Goal: Check status: Check status

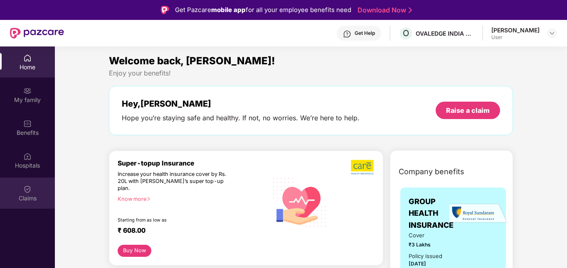
click at [29, 184] on div at bounding box center [27, 188] width 8 height 8
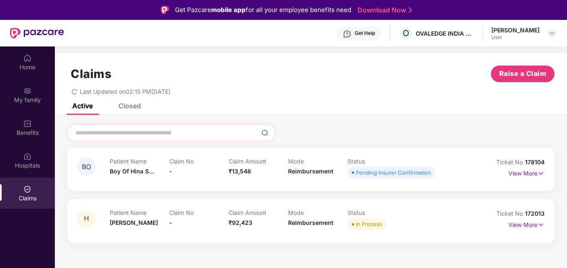
scroll to position [47, 0]
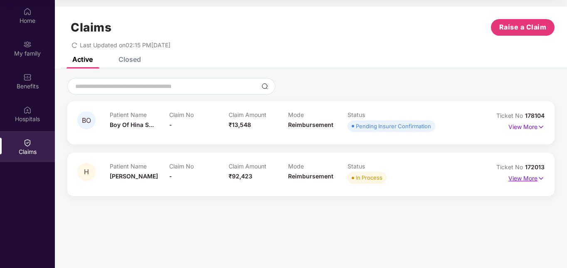
click at [524, 177] on p "View More" at bounding box center [526, 177] width 36 height 11
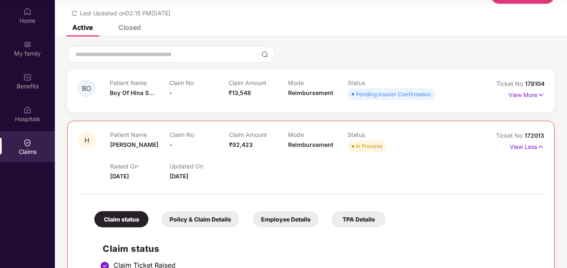
scroll to position [20, 0]
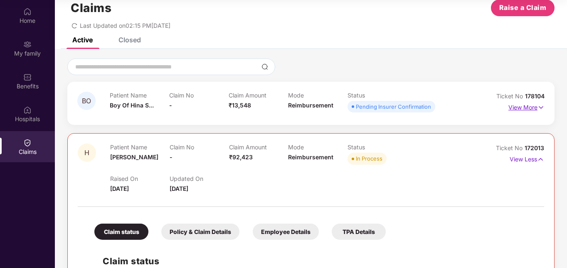
click at [526, 104] on p "View More" at bounding box center [526, 106] width 36 height 11
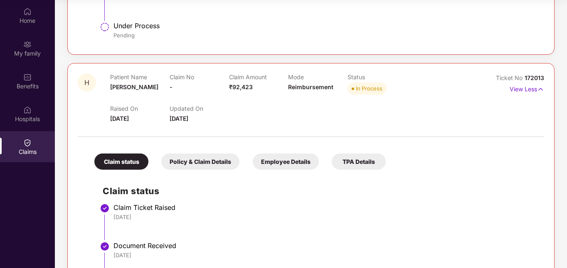
scroll to position [0, 0]
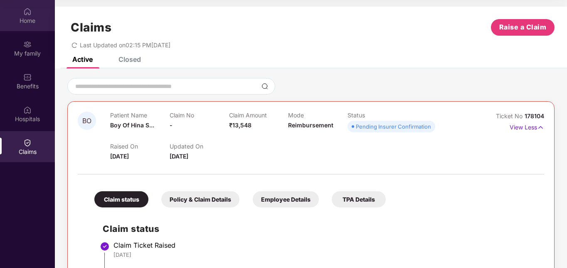
click at [25, 17] on div "Home" at bounding box center [27, 21] width 55 height 8
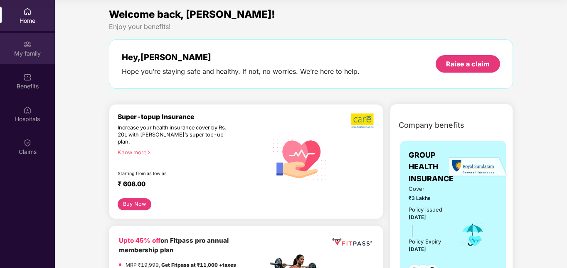
click at [15, 47] on div "My family" at bounding box center [27, 48] width 55 height 31
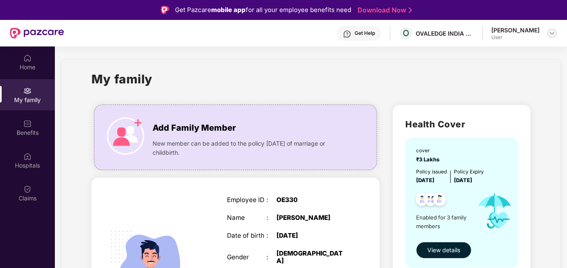
click at [554, 33] on img at bounding box center [551, 33] width 7 height 7
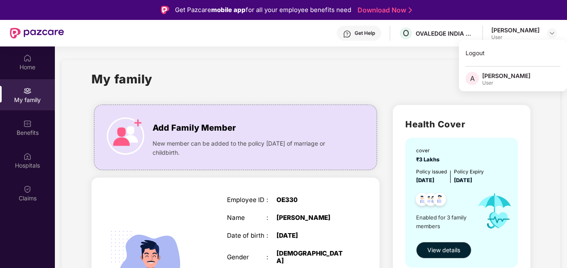
click at [444, 32] on div "OVALEDGE INDIA PRIVATE LIMITED" at bounding box center [444, 33] width 58 height 8
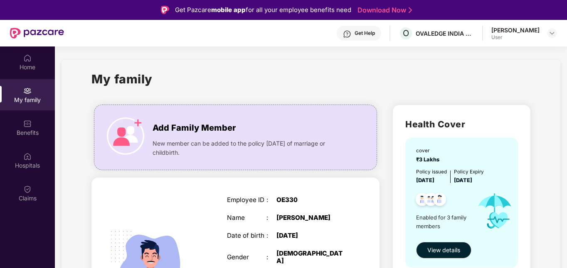
click at [370, 32] on div "Get Help" at bounding box center [364, 33] width 20 height 7
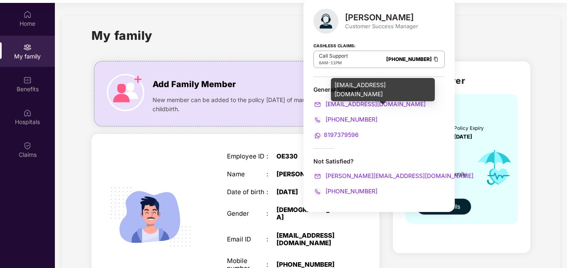
scroll to position [47, 0]
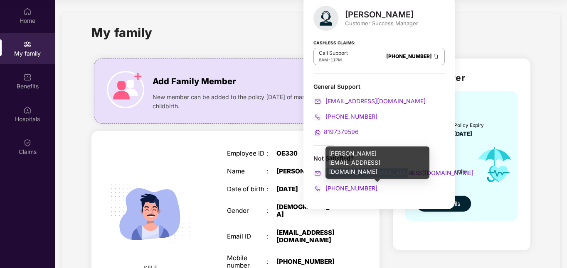
drag, startPoint x: 408, startPoint y: 173, endPoint x: 326, endPoint y: 175, distance: 81.9
click at [326, 175] on div "[PERSON_NAME][EMAIL_ADDRESS][DOMAIN_NAME]" at bounding box center [378, 173] width 131 height 9
copy span "[PERSON_NAME][EMAIL_ADDRESS][DOMAIN_NAME]"
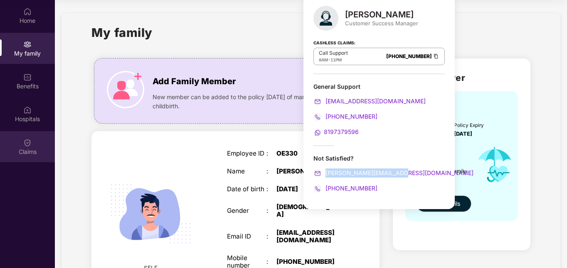
click at [29, 143] on img at bounding box center [27, 143] width 8 height 8
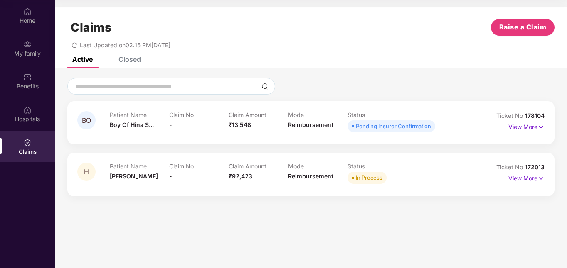
click at [398, 240] on section "Claims Raise a Claim Last Updated on 02:15 PM[DATE] Active Closed BO Patient Na…" at bounding box center [311, 134] width 512 height 268
click at [536, 118] on span "178104" at bounding box center [535, 115] width 20 height 7
copy div "No 178104"
click at [532, 168] on span "172013" at bounding box center [535, 167] width 20 height 7
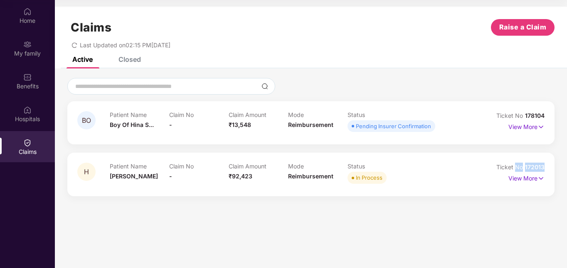
click at [532, 168] on span "172013" at bounding box center [535, 167] width 20 height 7
copy div "No 172013"
click at [472, 229] on section "Claims Raise a Claim Last Updated on 02:15 PM[DATE] Active Closed BO Patient Na…" at bounding box center [311, 134] width 512 height 268
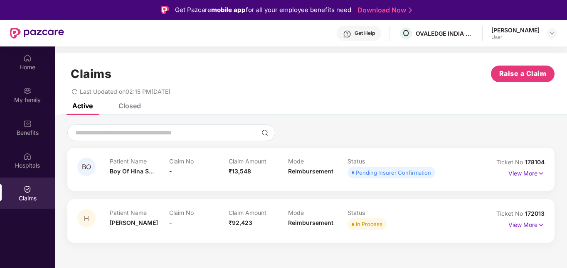
scroll to position [47, 0]
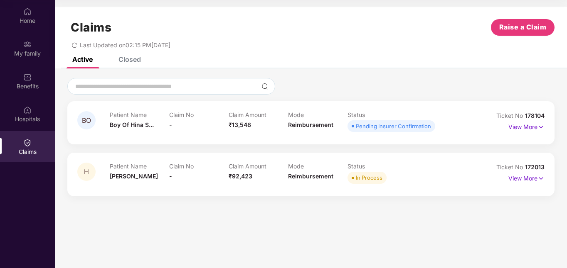
click at [363, 215] on section "Claims Raise a Claim Last Updated on 02:15 PM[DATE] Active Closed BO Patient Na…" at bounding box center [311, 134] width 512 height 268
